Goal: Transaction & Acquisition: Purchase product/service

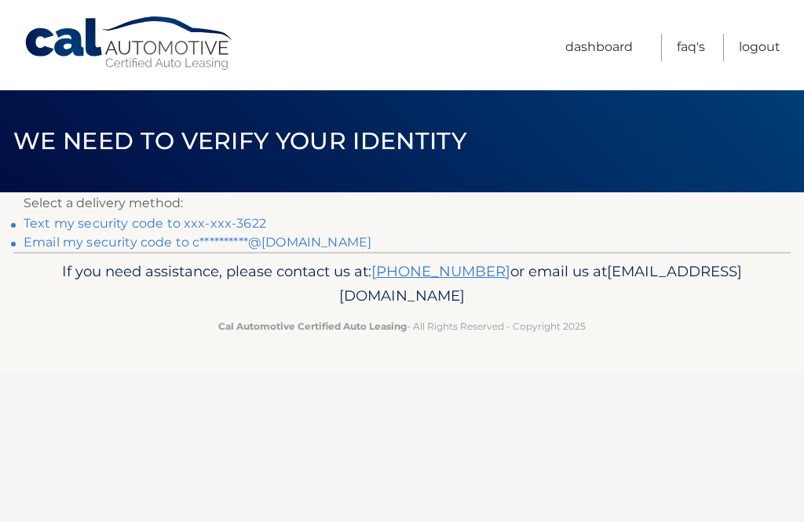
click at [213, 216] on link "Text my security code to xxx-xxx-3622" at bounding box center [145, 223] width 243 height 15
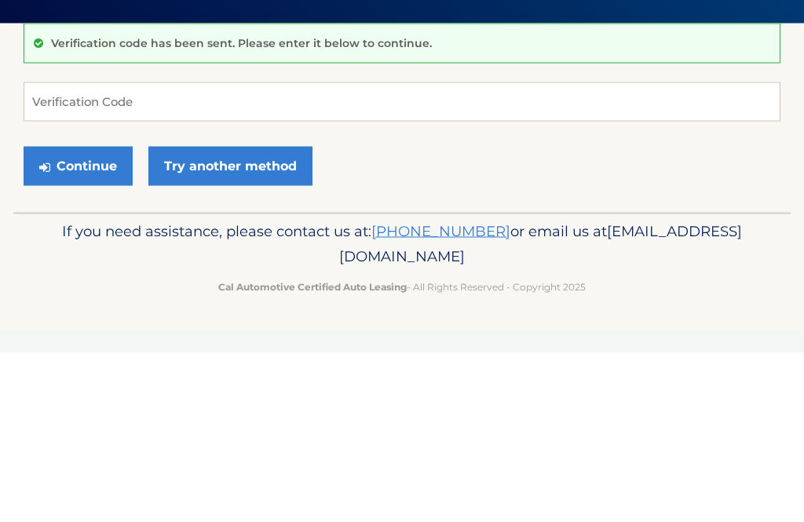
scroll to position [170, 0]
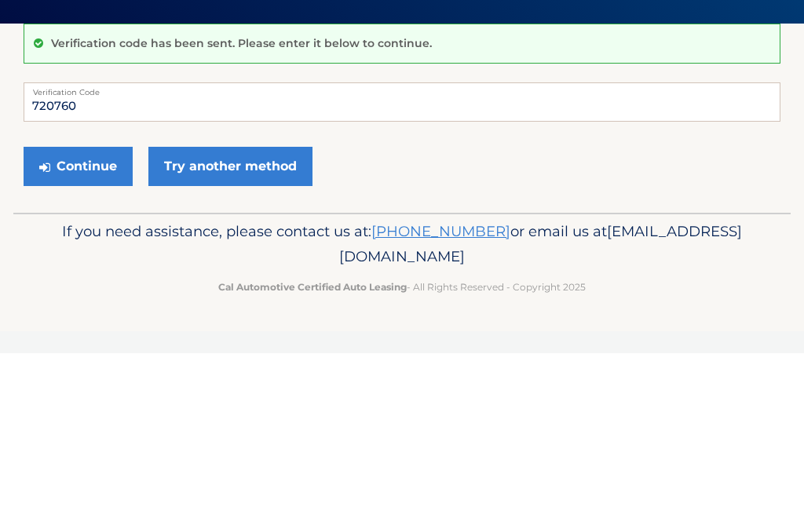
type input "720760"
click at [78, 315] on button "Continue" at bounding box center [78, 334] width 109 height 39
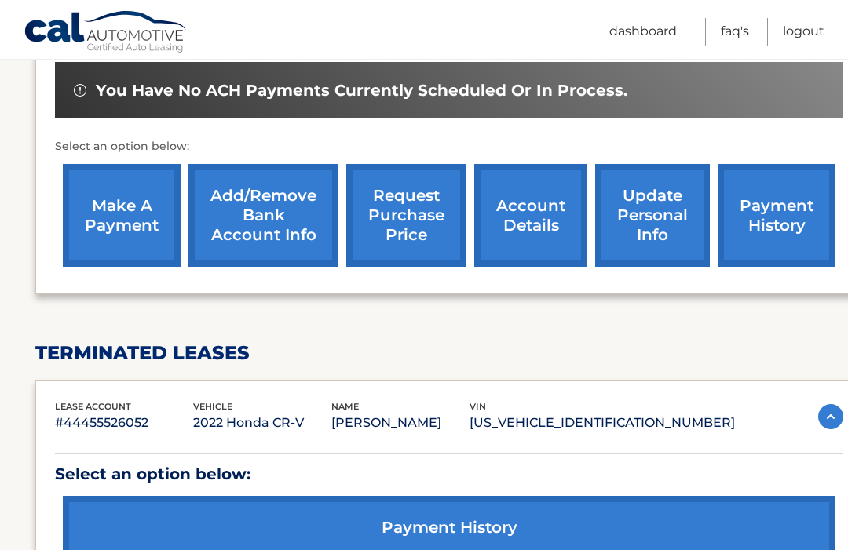
scroll to position [493, 0]
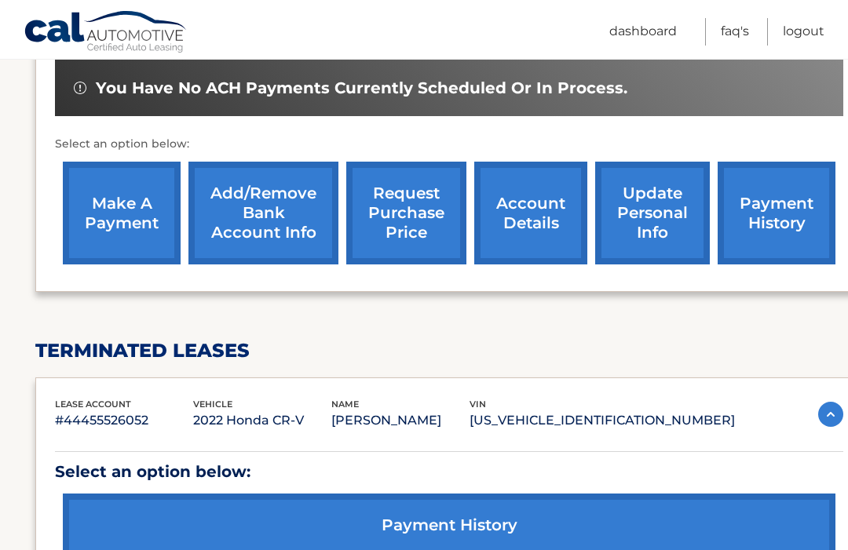
click at [116, 202] on link "make a payment" at bounding box center [122, 213] width 118 height 103
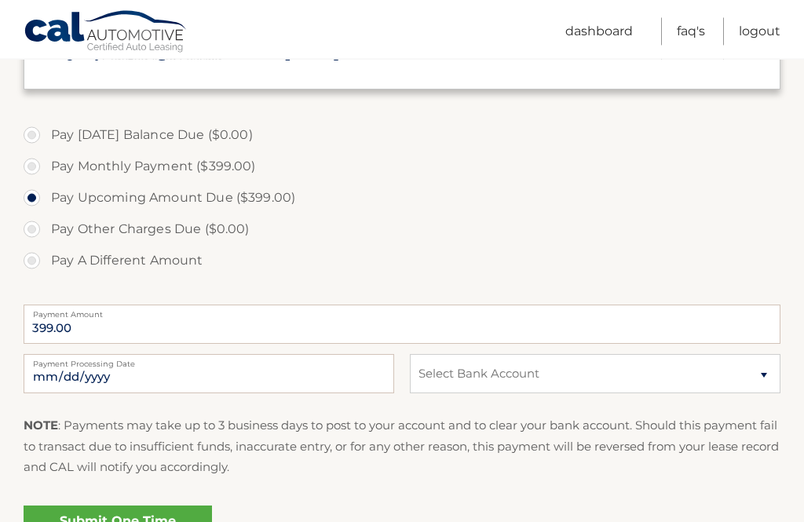
scroll to position [495, 0]
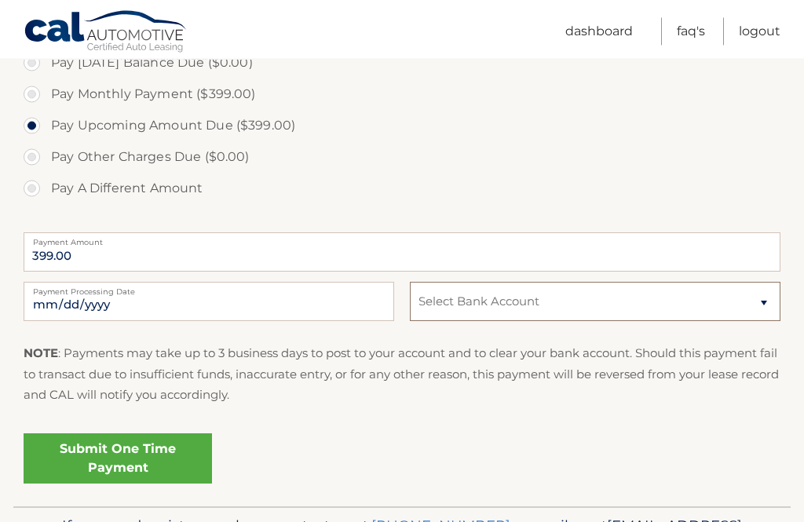
click at [766, 293] on select "Select Bank Account Checking JPMORGAN CHASE BANK, NA *****7377 Checking JPMORGA…" at bounding box center [595, 302] width 370 height 39
select select "ZDJkYzljYzgtMDg3Zi00YzEwLWJhMTgtZDAzZDZlNWQyNGQ3"
click at [165, 450] on link "Submit One Time Payment" at bounding box center [118, 458] width 188 height 50
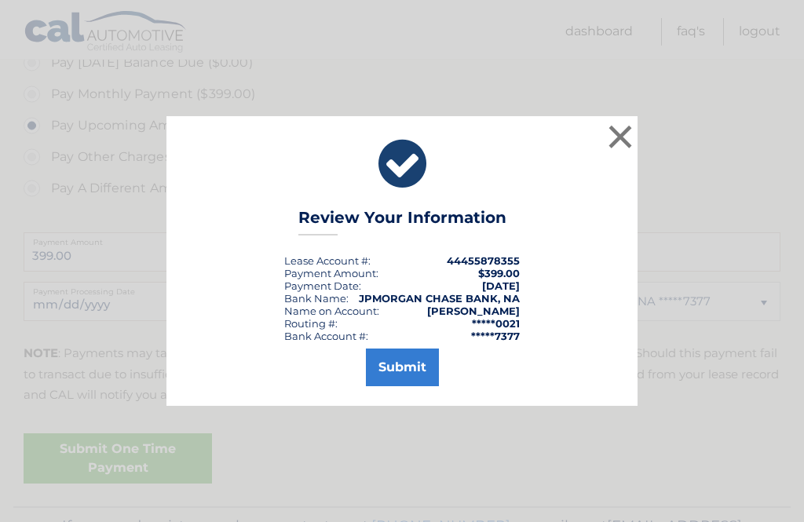
click at [392, 386] on button "Submit" at bounding box center [402, 367] width 73 height 38
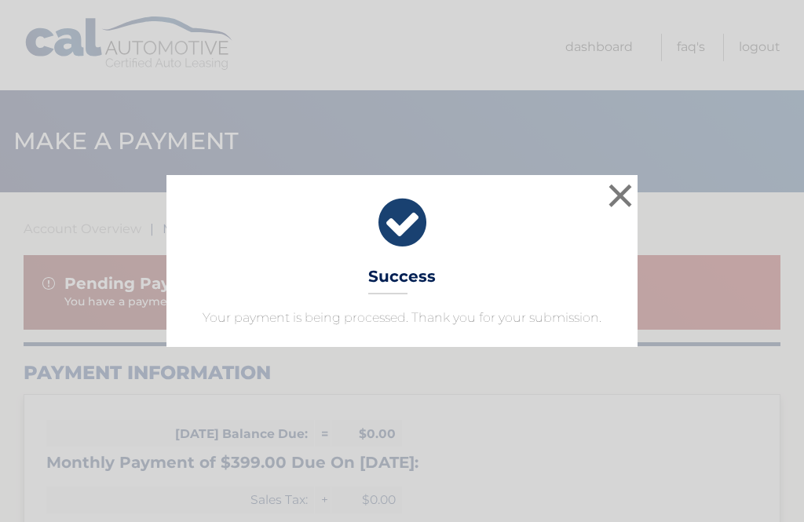
scroll to position [539, 0]
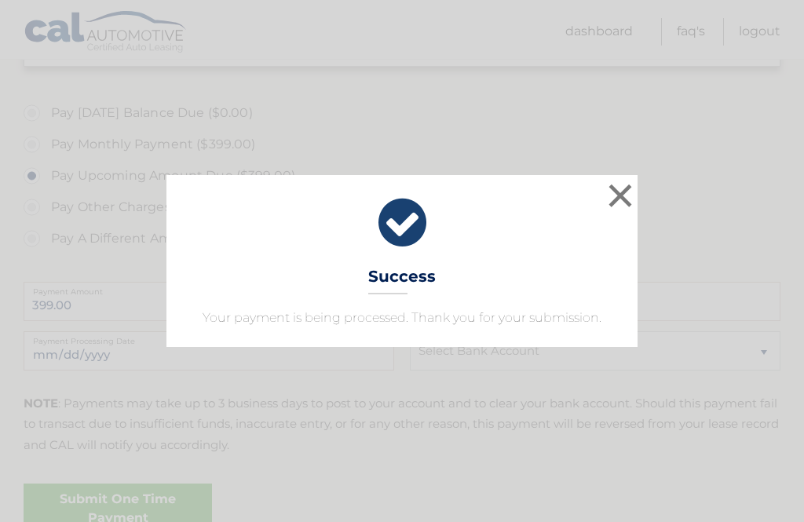
click at [627, 202] on button "×" at bounding box center [619, 195] width 31 height 31
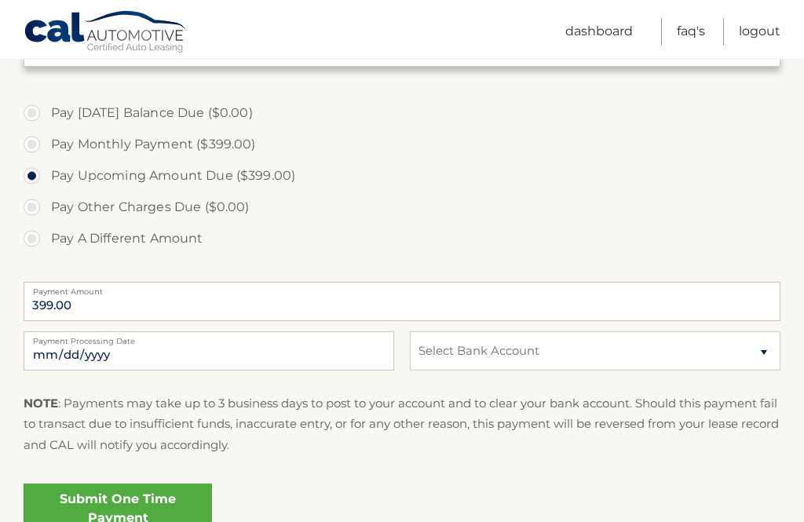
click at [771, 27] on link "Logout" at bounding box center [759, 31] width 42 height 27
